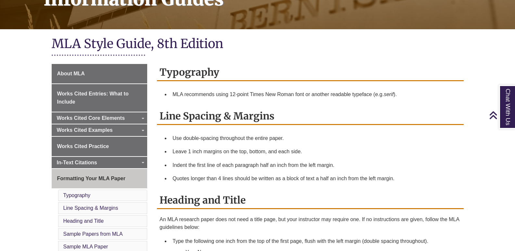
scroll to position [130, 0]
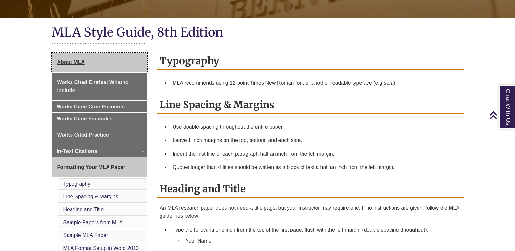
click at [80, 61] on span "About MLA" at bounding box center [71, 62] width 28 height 6
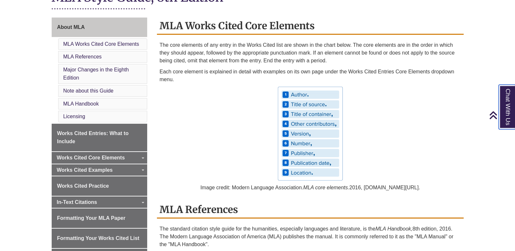
scroll to position [163, 0]
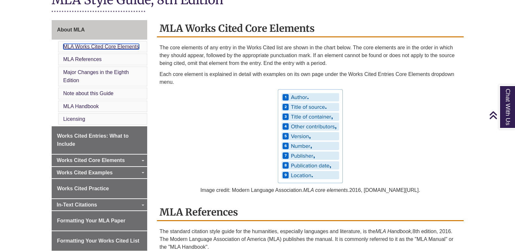
click at [100, 46] on link "MLA Works Cited Core Elements" at bounding box center [101, 47] width 76 height 6
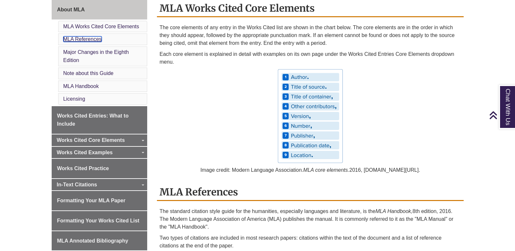
click at [95, 39] on link "MLA References" at bounding box center [82, 39] width 38 height 6
